Goal: Task Accomplishment & Management: Manage account settings

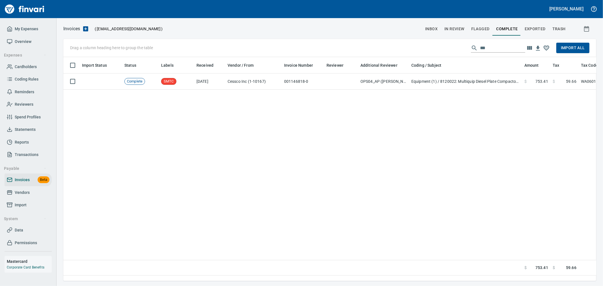
scroll to position [214, 528]
drag, startPoint x: 24, startPoint y: 30, endPoint x: 27, endPoint y: 31, distance: 3.0
click at [24, 30] on span "My Expenses" at bounding box center [26, 28] width 23 height 7
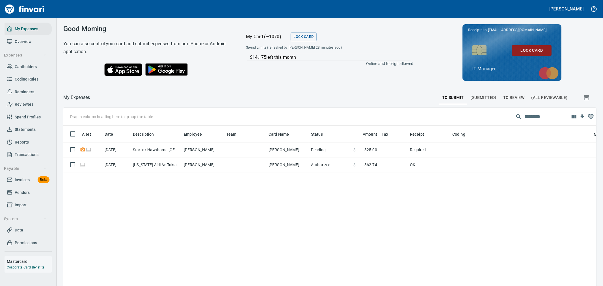
scroll to position [214, 524]
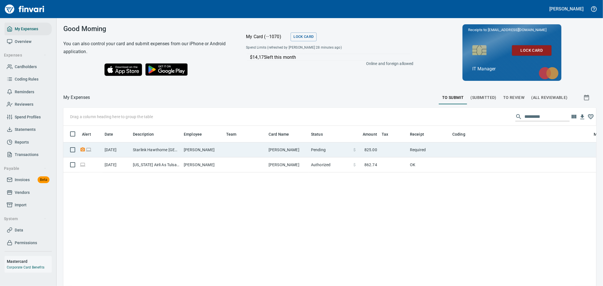
click at [202, 152] on td "[PERSON_NAME]" at bounding box center [203, 150] width 42 height 15
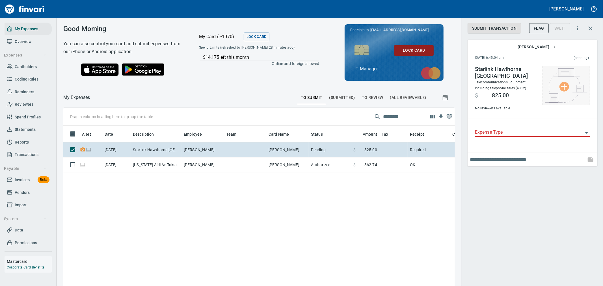
scroll to position [214, 382]
click at [536, 206] on div "Submit Transaction Flag Split [PERSON_NAME] [DATE] 6:45:04 am (pending) Starlin…" at bounding box center [532, 143] width 141 height 286
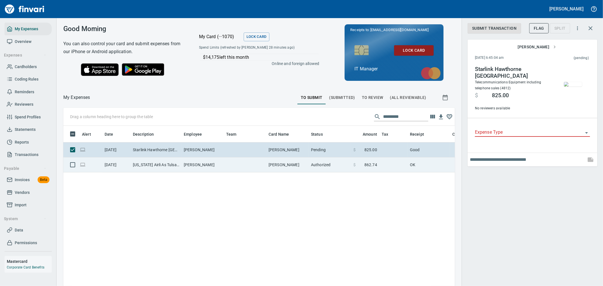
click at [353, 167] on td "$ 862.74" at bounding box center [365, 164] width 28 height 15
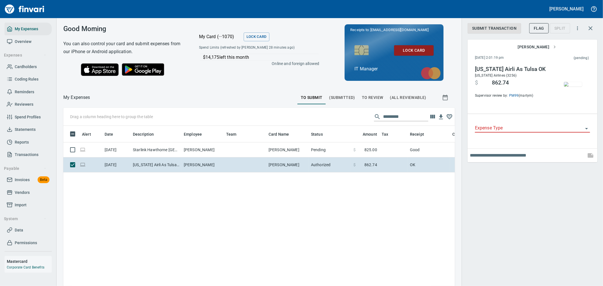
scroll to position [214, 382]
